Goal: Task Accomplishment & Management: Manage account settings

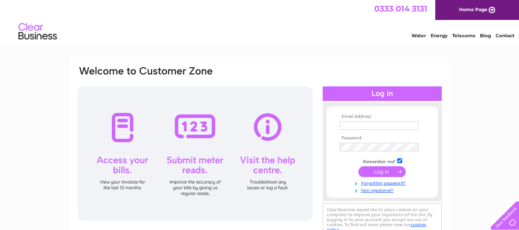
type input "kkcrichton@aol.com"
click at [388, 175] on input "submit" at bounding box center [381, 171] width 47 height 11
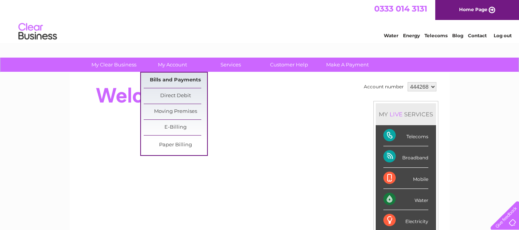
click at [167, 83] on link "Bills and Payments" at bounding box center [175, 80] width 63 height 15
